Goal: Check status: Check status

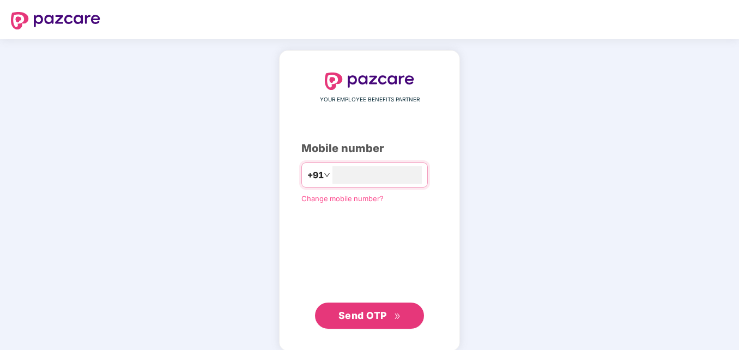
type input "**********"
click at [279, 75] on div "**********" at bounding box center [369, 200] width 181 height 300
click at [377, 314] on span "Send OTP" at bounding box center [362, 313] width 49 height 11
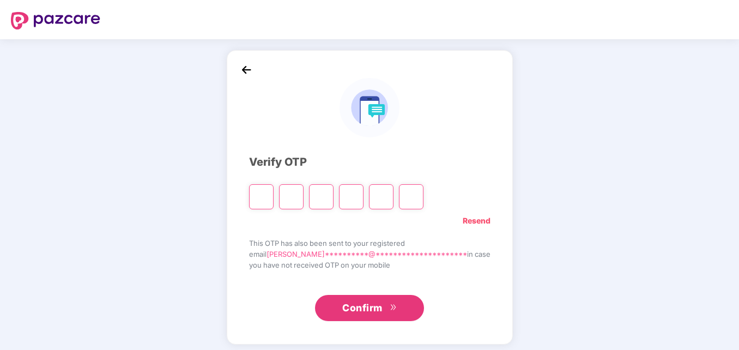
type input "*"
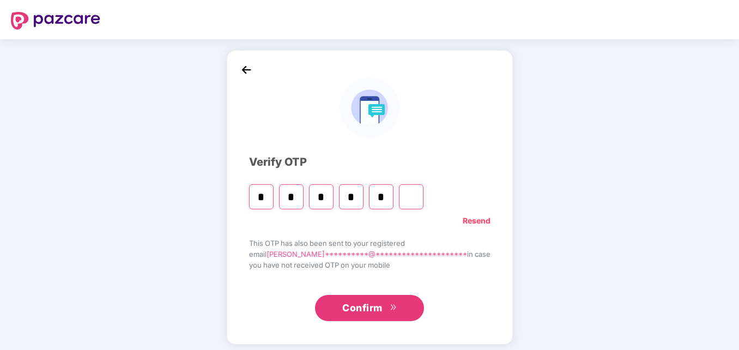
type input "*"
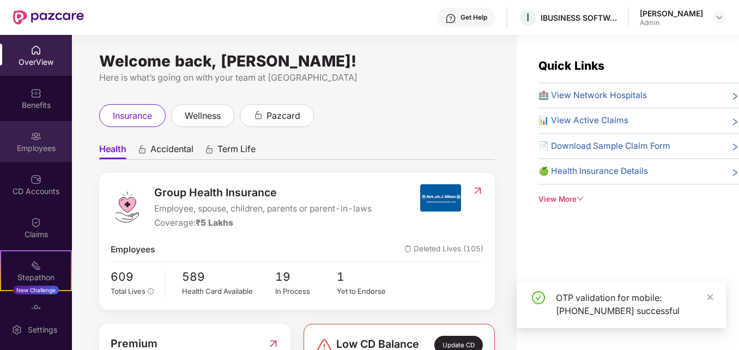
click at [33, 135] on img at bounding box center [36, 136] width 11 height 11
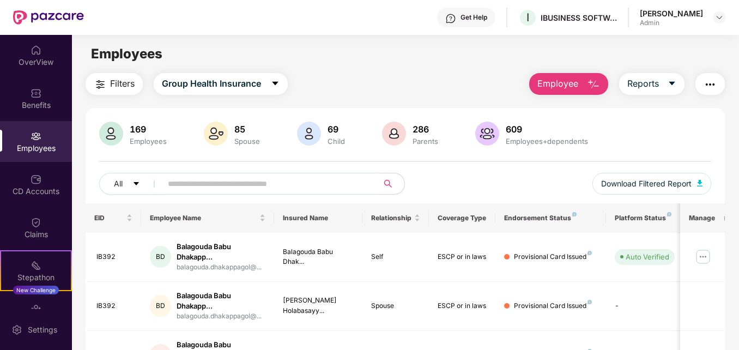
click at [195, 185] on input "text" at bounding box center [265, 183] width 195 height 16
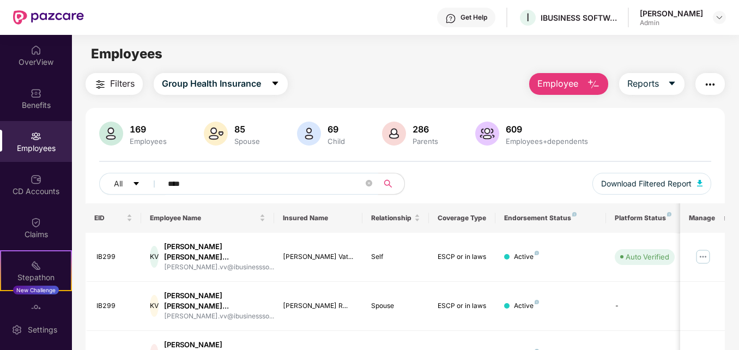
type input "****"
click at [467, 73] on div "Filters Group Health Insurance Employee Reports" at bounding box center [405, 84] width 639 height 22
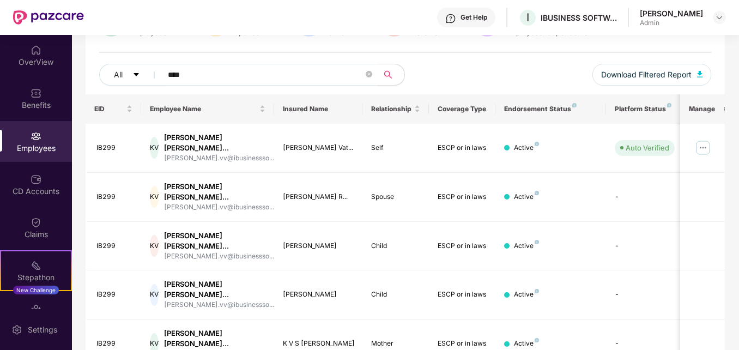
scroll to position [131, 0]
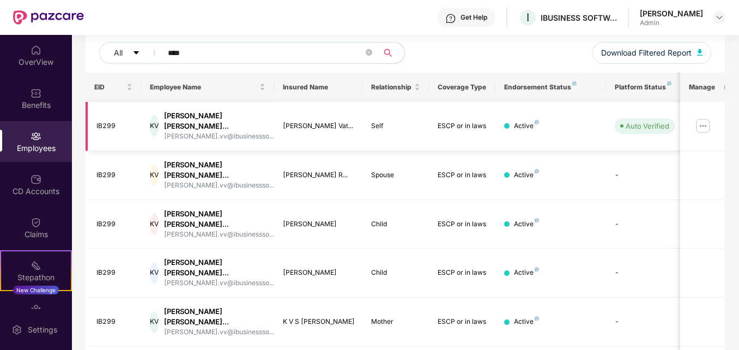
click at [706, 120] on img at bounding box center [702, 125] width 17 height 17
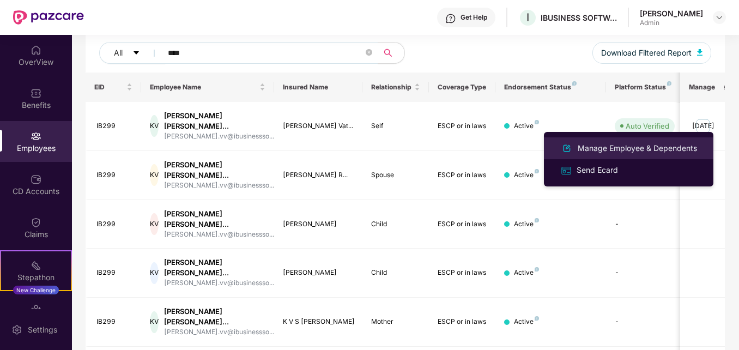
click at [604, 148] on div "Manage Employee & Dependents" at bounding box center [638, 148] width 124 height 12
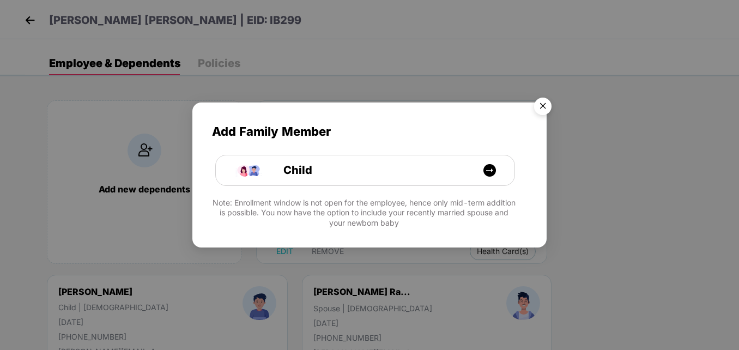
click at [541, 100] on img "Close" at bounding box center [543, 108] width 31 height 31
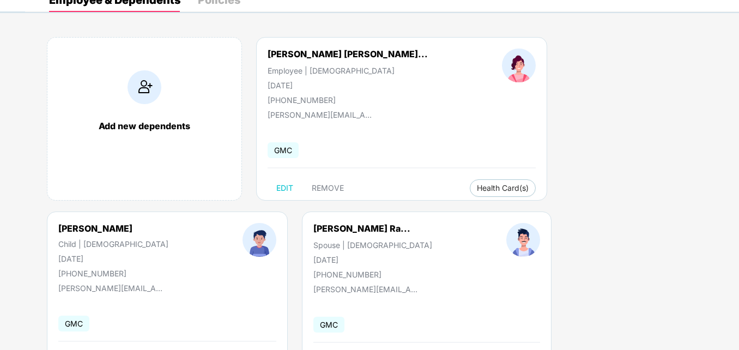
scroll to position [65, 0]
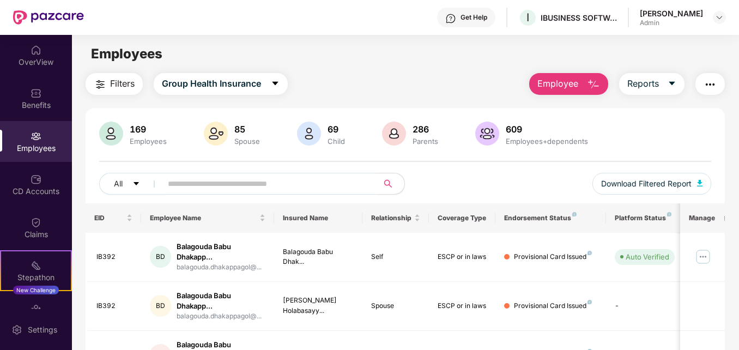
click at [238, 179] on input "text" at bounding box center [265, 183] width 195 height 16
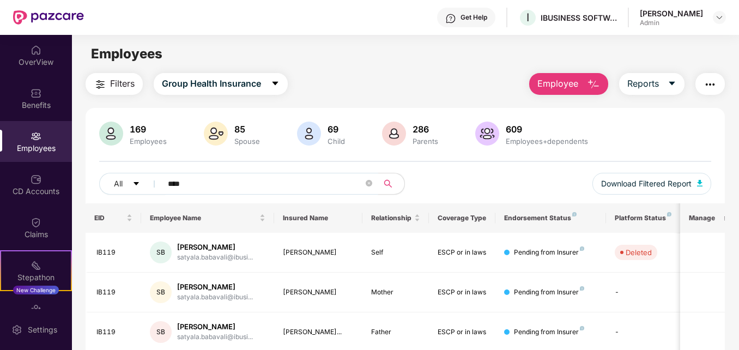
type input "****"
click at [353, 69] on main "Employees Filters Group Health Insurance Employee Reports 169 Employees 85 Spou…" at bounding box center [405, 210] width 667 height 350
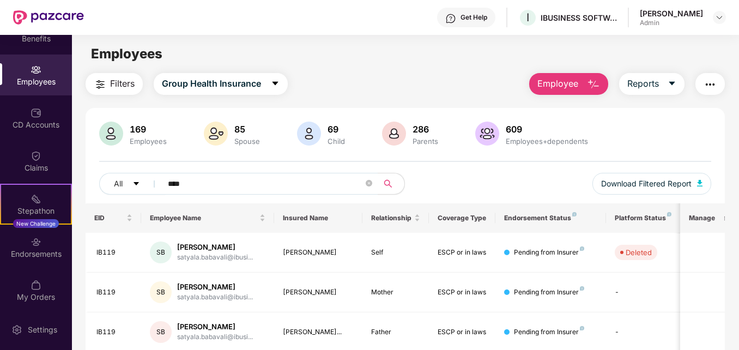
scroll to position [70, 0]
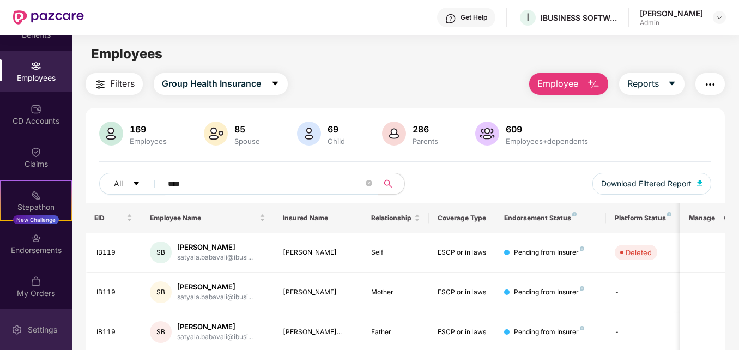
click at [70, 314] on div "Settings" at bounding box center [36, 329] width 72 height 41
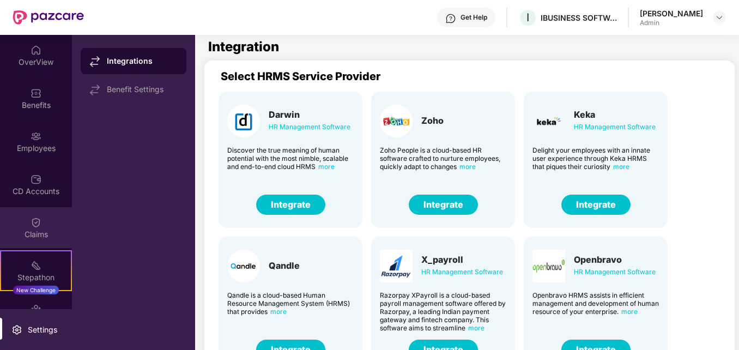
click at [42, 216] on div "Claims" at bounding box center [36, 227] width 72 height 41
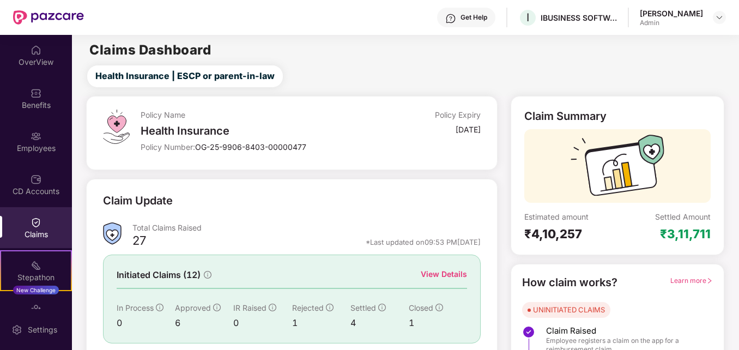
click at [681, 54] on div "Claims Dashboard" at bounding box center [405, 50] width 667 height 13
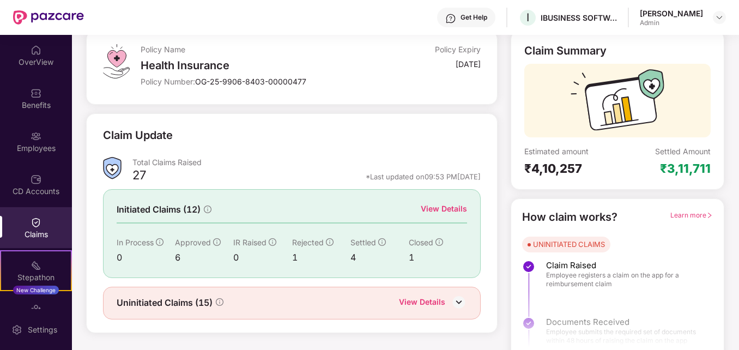
scroll to position [77, 0]
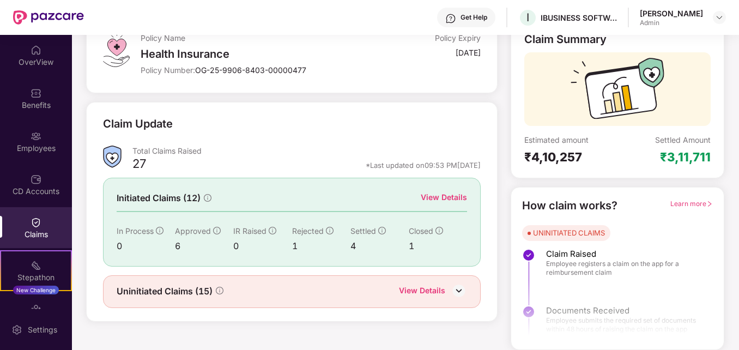
click at [410, 247] on div "1" at bounding box center [438, 246] width 58 height 14
click at [446, 200] on div "View Details" at bounding box center [444, 197] width 46 height 12
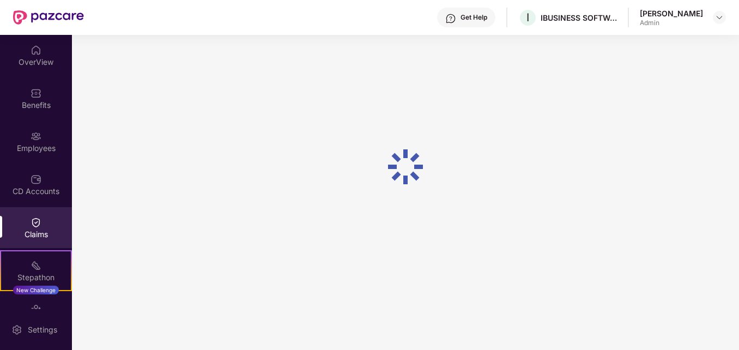
scroll to position [47, 0]
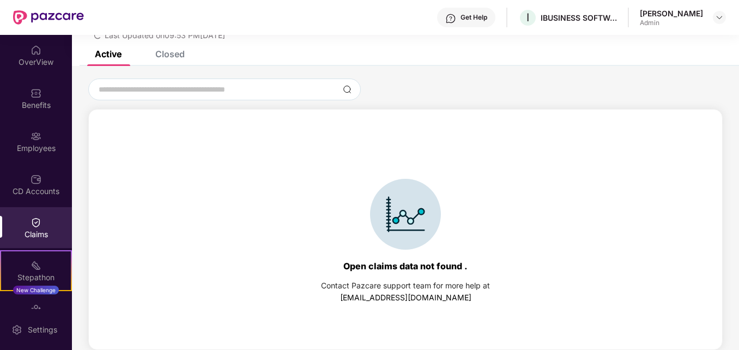
click at [166, 56] on div "Closed" at bounding box center [169, 54] width 29 height 11
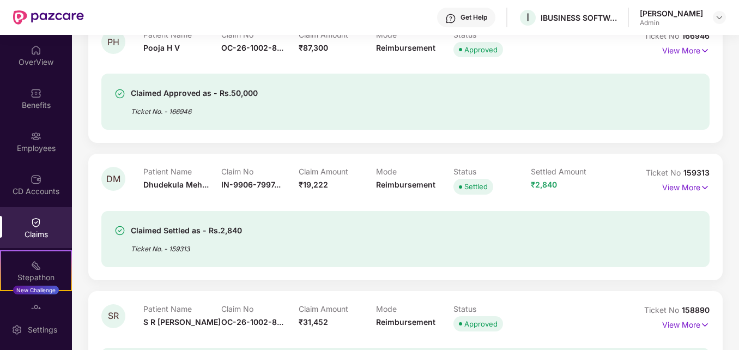
scroll to position [140, 0]
click at [680, 185] on p "View More" at bounding box center [685, 185] width 47 height 15
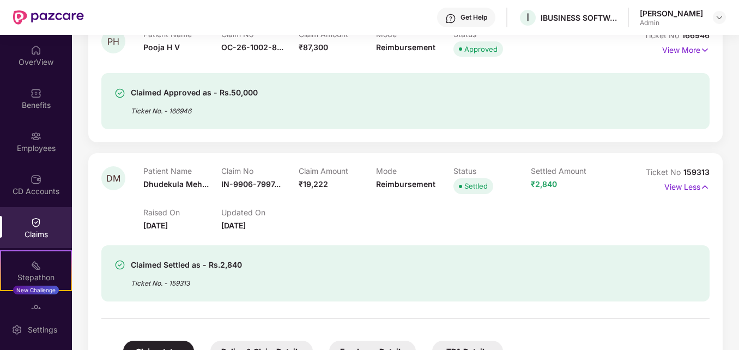
drag, startPoint x: 737, startPoint y: 99, endPoint x: 736, endPoint y: 91, distance: 8.2
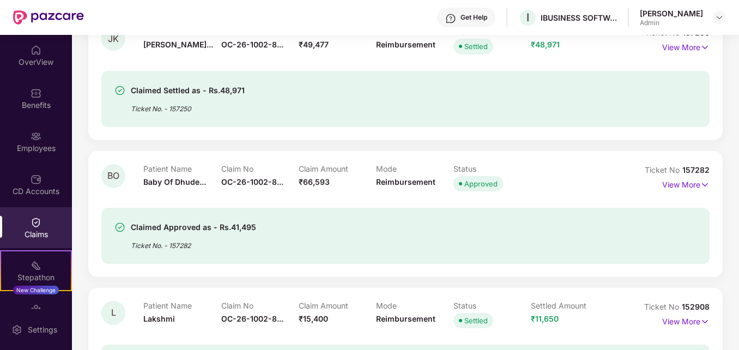
scroll to position [1135, 0]
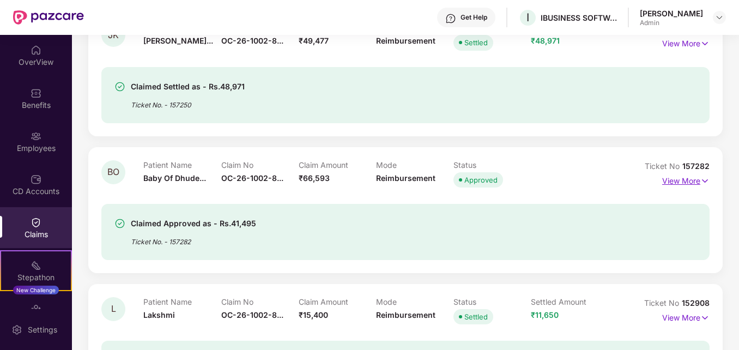
click at [685, 183] on p "View More" at bounding box center [685, 179] width 47 height 15
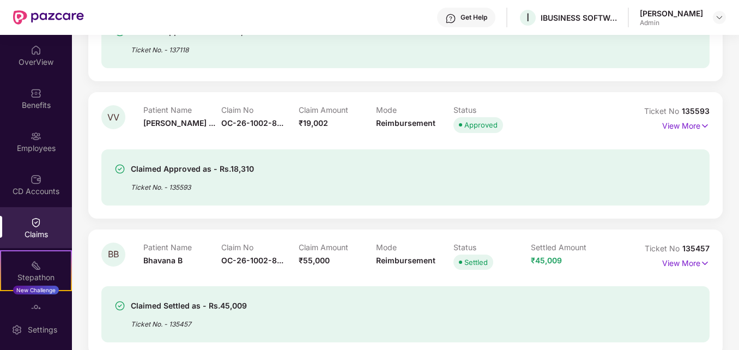
scroll to position [2055, 0]
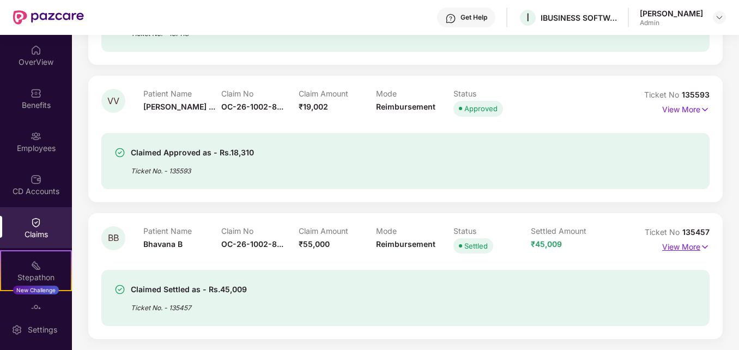
click at [689, 247] on p "View More" at bounding box center [685, 245] width 47 height 15
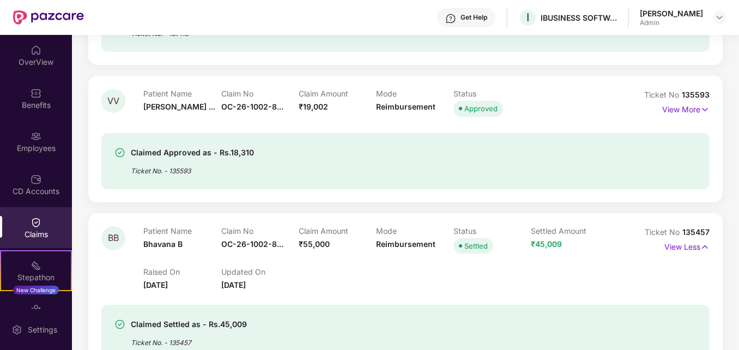
click at [635, 284] on div "Ticket No 135457 View Less" at bounding box center [672, 258] width 76 height 65
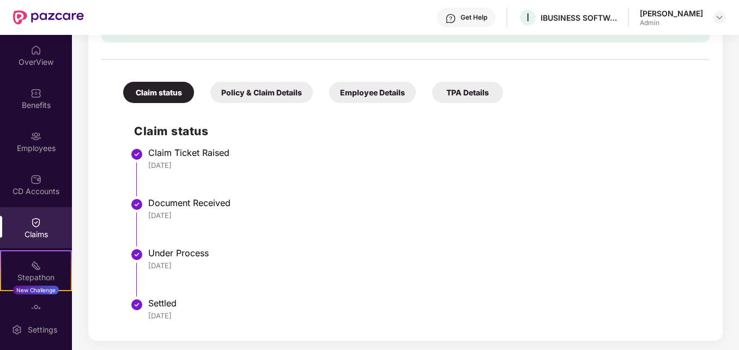
scroll to position [2375, 0]
